Goal: Transaction & Acquisition: Book appointment/travel/reservation

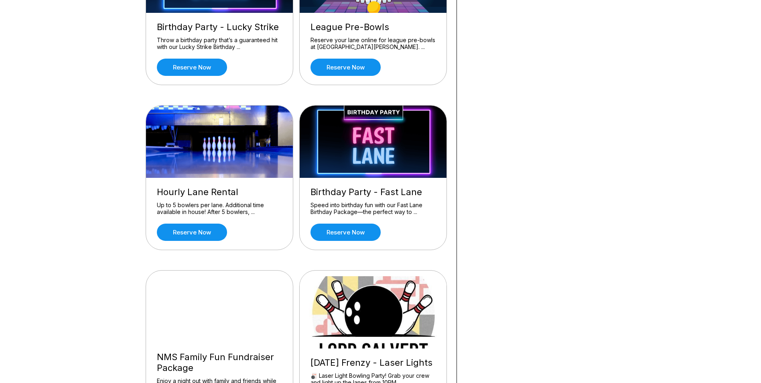
scroll to position [321, 0]
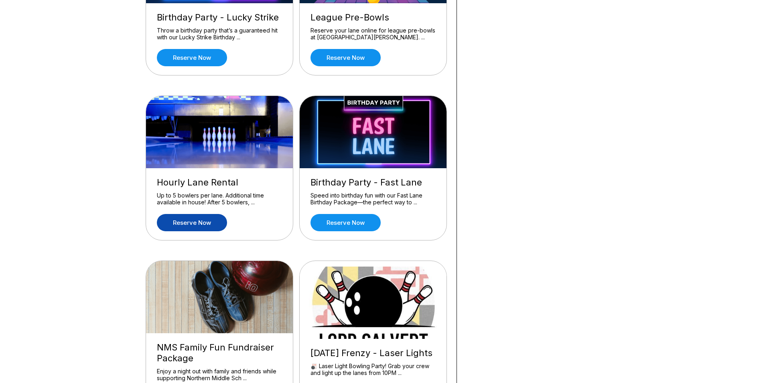
click at [180, 225] on link "Reserve now" at bounding box center [192, 222] width 70 height 17
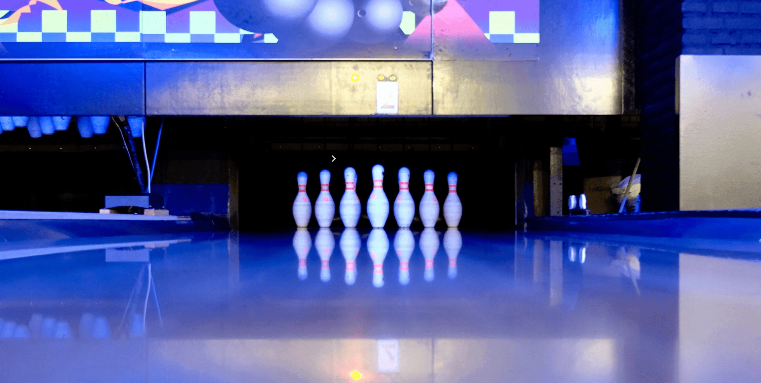
click at [163, 228] on div "21" at bounding box center [157, 222] width 11 height 11
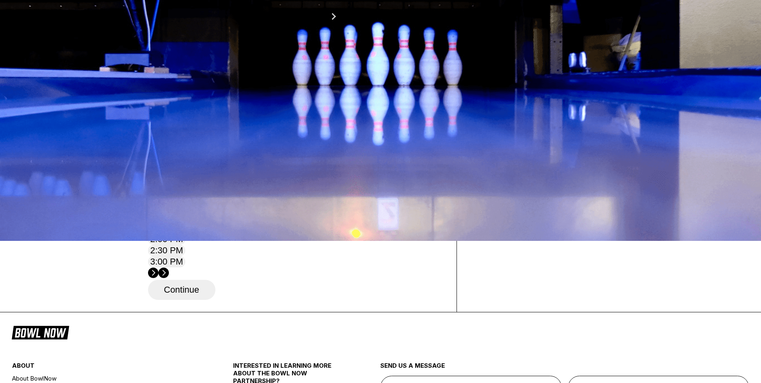
scroll to position [160, 0]
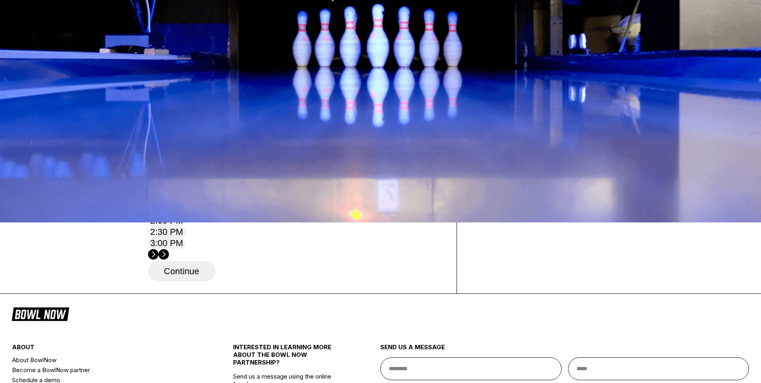
click at [169, 249] on circle at bounding box center [163, 254] width 10 height 10
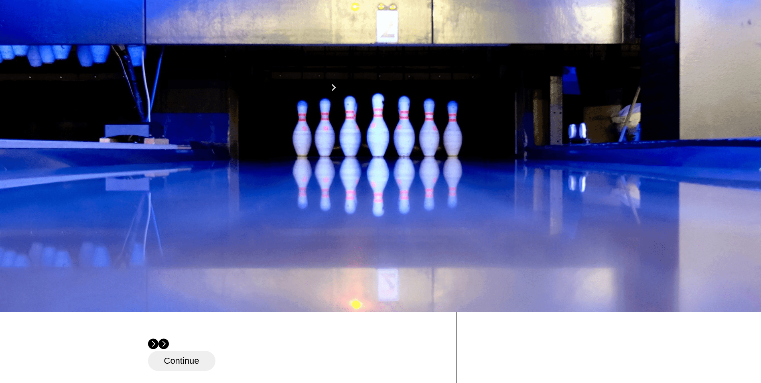
scroll to position [80, 0]
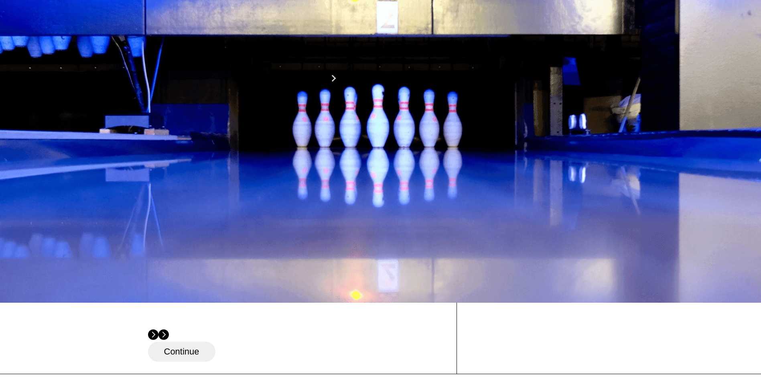
click at [213, 60] on icon at bounding box center [210, 57] width 4 height 4
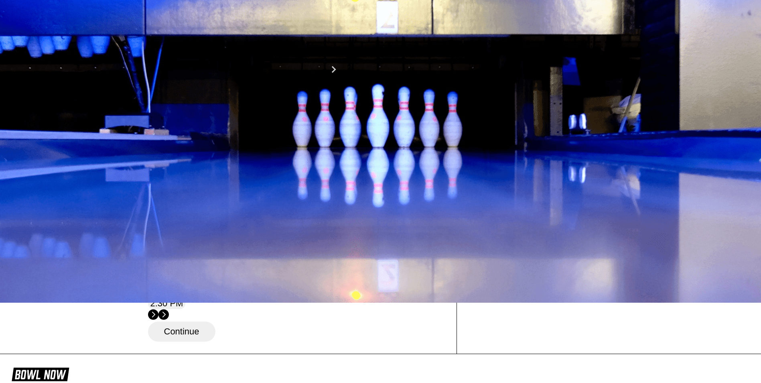
click at [223, 51] on icon at bounding box center [221, 49] width 4 height 4
type input "*"
click at [169, 307] on circle at bounding box center [163, 312] width 10 height 10
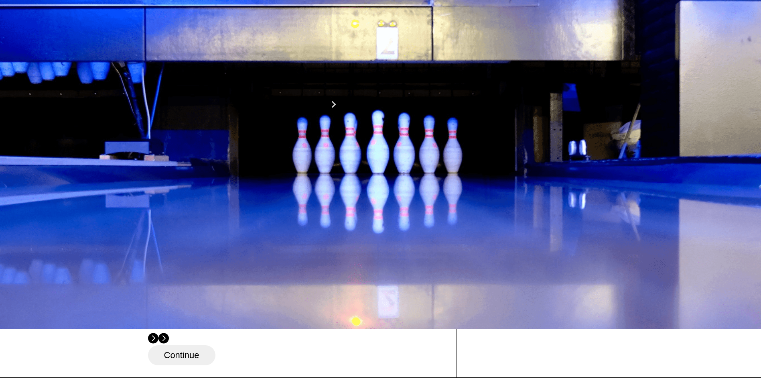
scroll to position [40, 0]
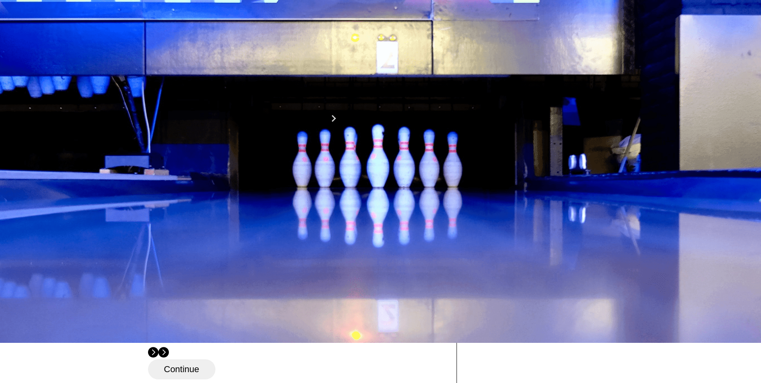
drag, startPoint x: 533, startPoint y: 63, endPoint x: 612, endPoint y: 96, distance: 85.6
click at [612, 95] on div "4.8 Lord Calvert Bowling Center +14105353560 info@lordcalvertbowl.com" at bounding box center [558, 77] width 156 height 60
copy div "Lord Calvert Bowling Center +14105353560 info@lordcalvertbowl.com"
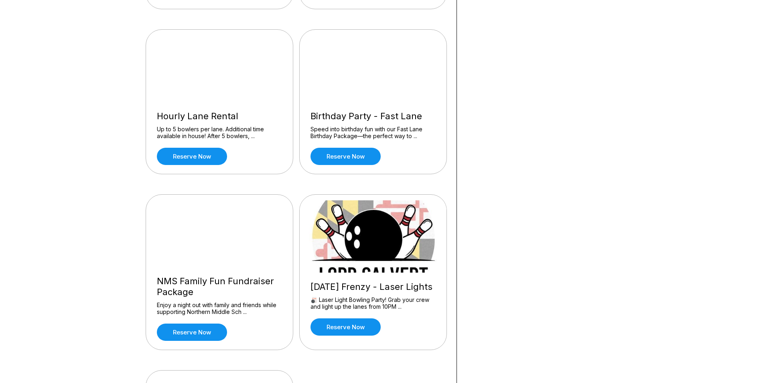
scroll to position [401, 0]
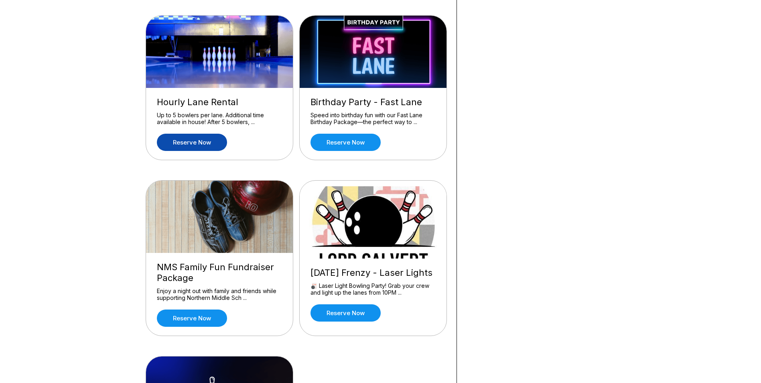
click at [207, 144] on link "Reserve now" at bounding box center [192, 142] width 70 height 17
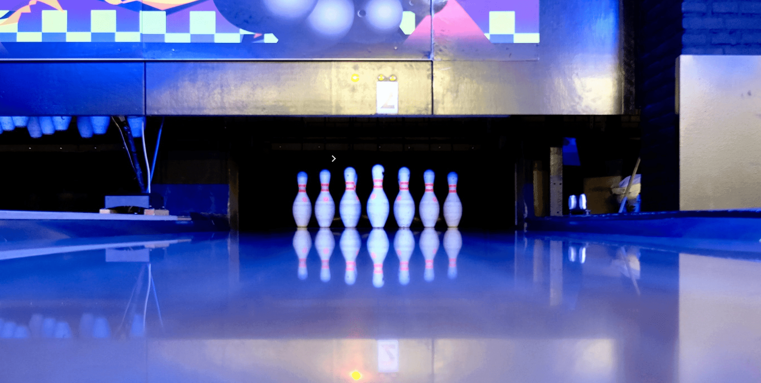
click at [163, 228] on div "21" at bounding box center [157, 222] width 11 height 11
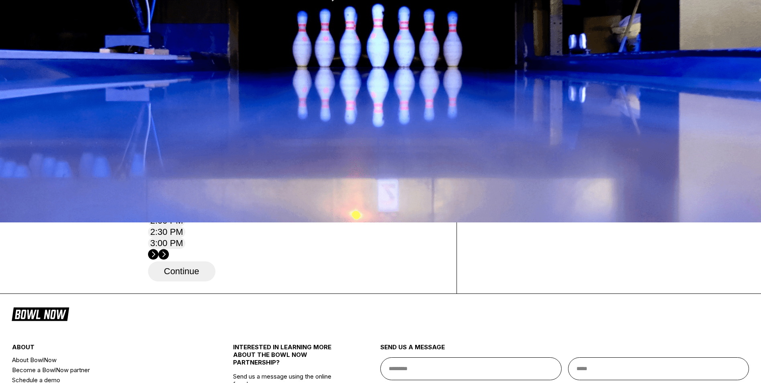
click at [169, 249] on circle at bounding box center [163, 254] width 10 height 10
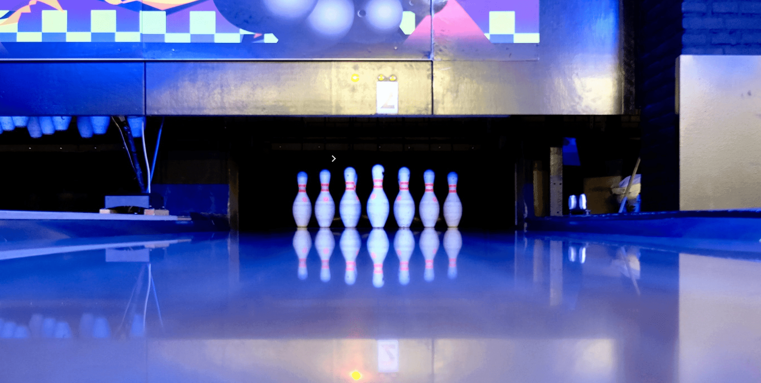
click at [216, 142] on button at bounding box center [210, 138] width 11 height 8
type input "***"
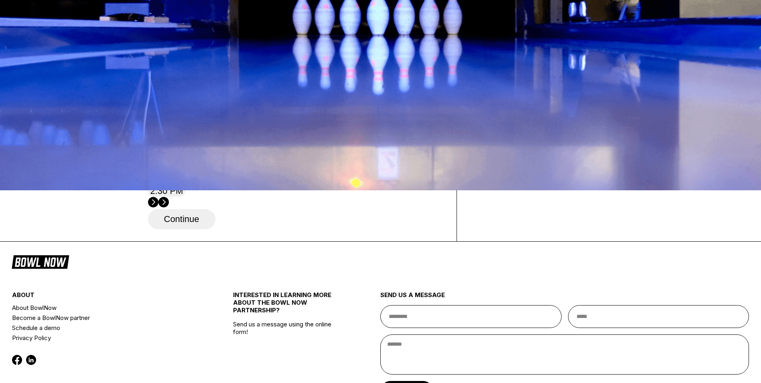
scroll to position [201, 0]
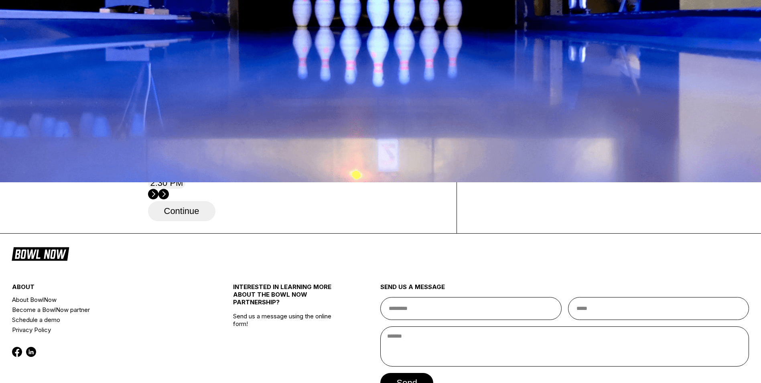
click at [169, 189] on icon at bounding box center [163, 194] width 10 height 11
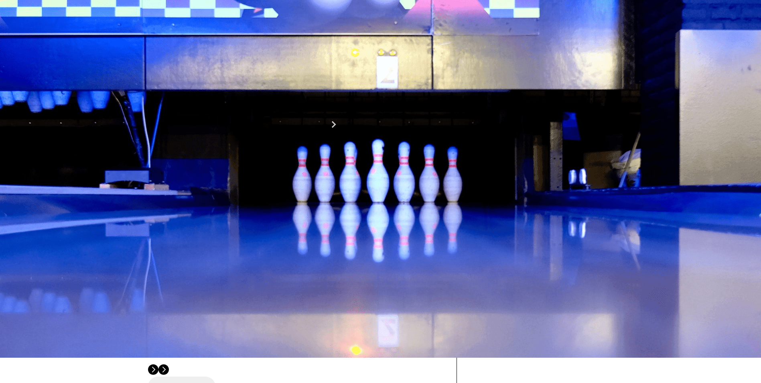
scroll to position [0, 0]
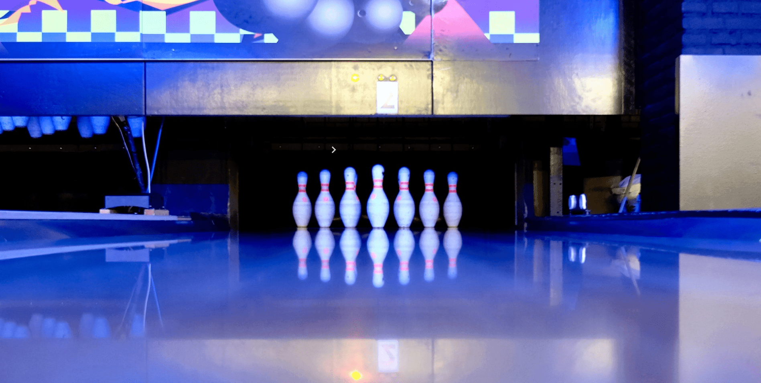
click at [205, 116] on button at bounding box center [210, 112] width 11 height 8
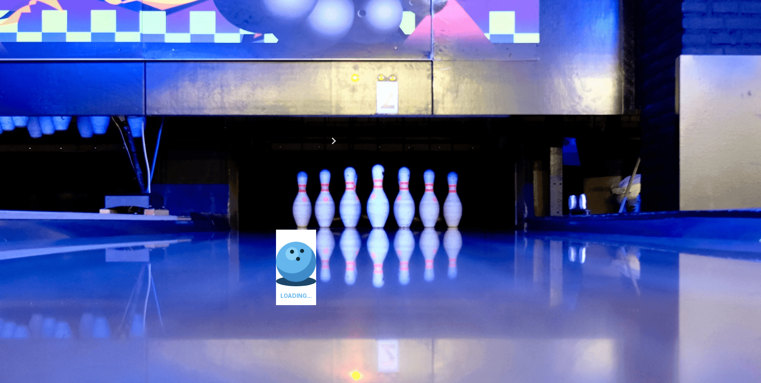
click at [216, 108] on button at bounding box center [221, 103] width 11 height 8
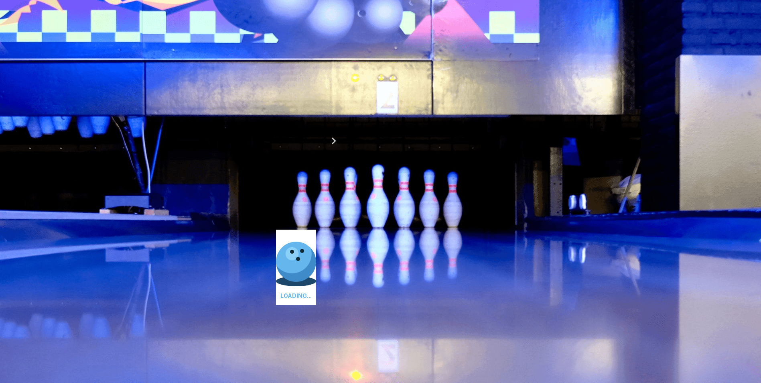
click at [216, 108] on button at bounding box center [221, 103] width 11 height 8
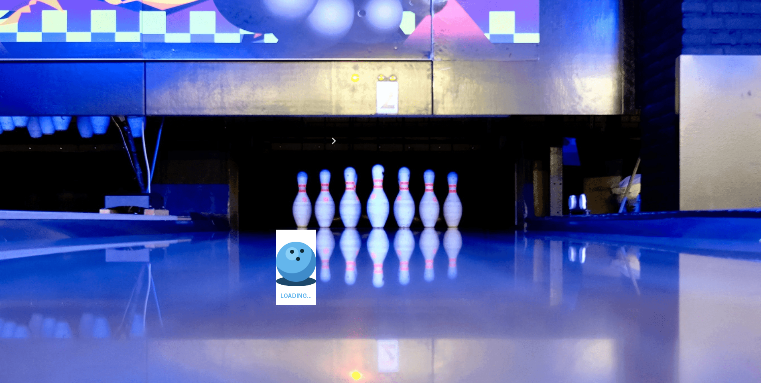
click at [216, 108] on button at bounding box center [221, 103] width 11 height 8
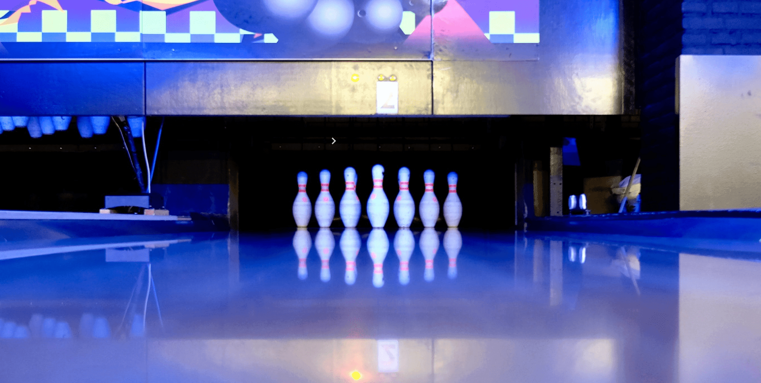
click at [153, 108] on button at bounding box center [153, 103] width 11 height 8
type input "**"
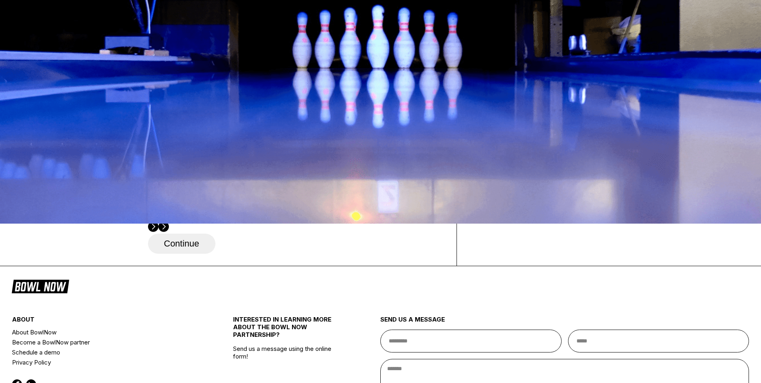
scroll to position [160, 0]
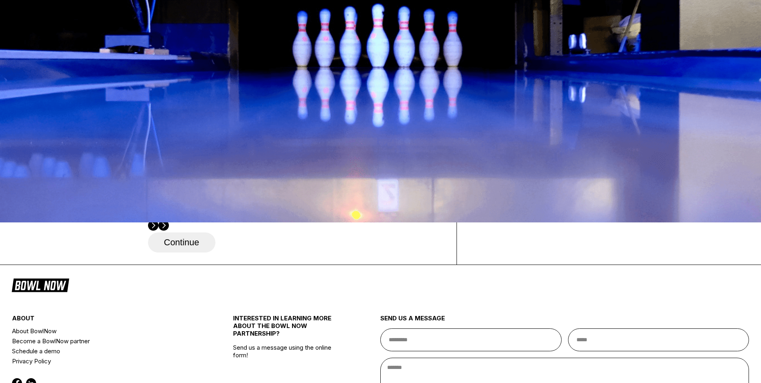
click at [169, 220] on circle at bounding box center [163, 225] width 10 height 10
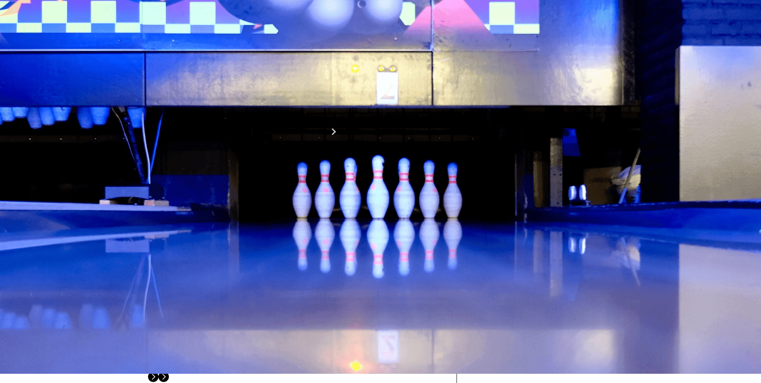
scroll to position [0, 0]
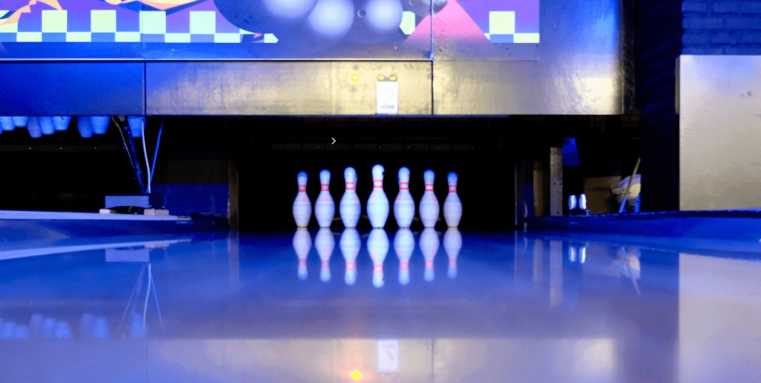
click at [227, 125] on button at bounding box center [221, 120] width 11 height 8
type input "*"
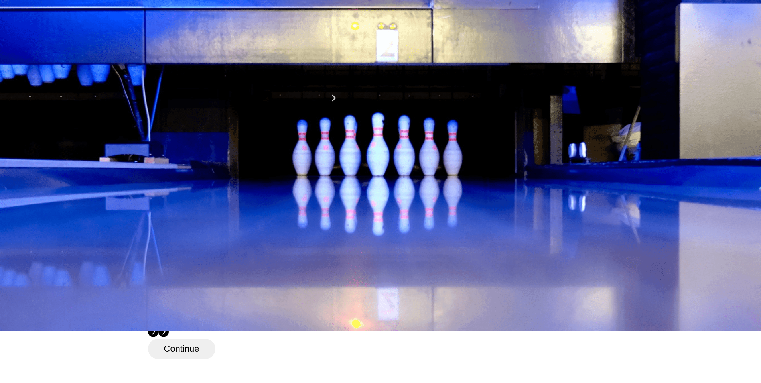
scroll to position [40, 0]
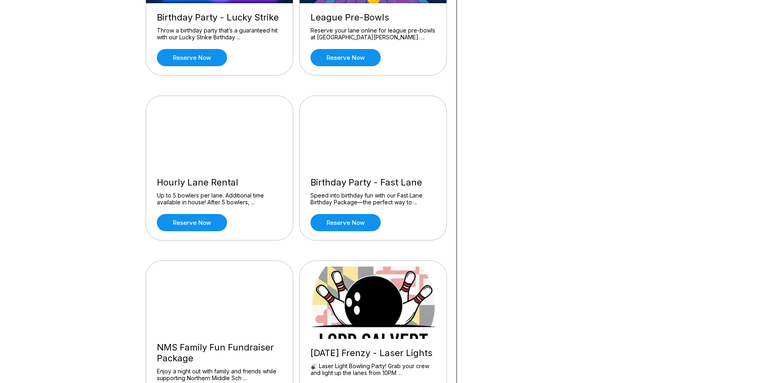
scroll to position [361, 0]
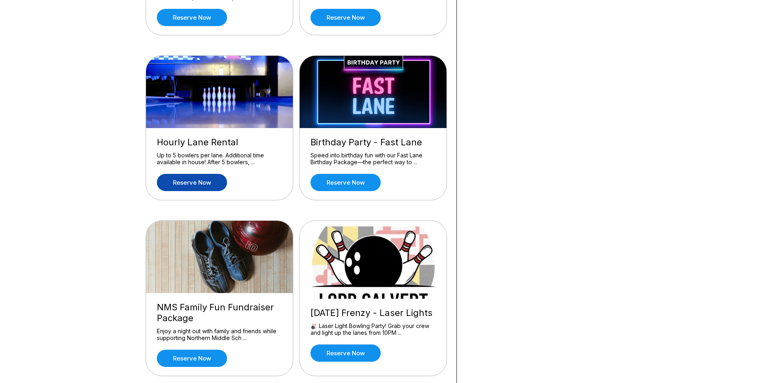
click at [192, 180] on link "Reserve now" at bounding box center [192, 182] width 70 height 17
